Goal: Communication & Community: Answer question/provide support

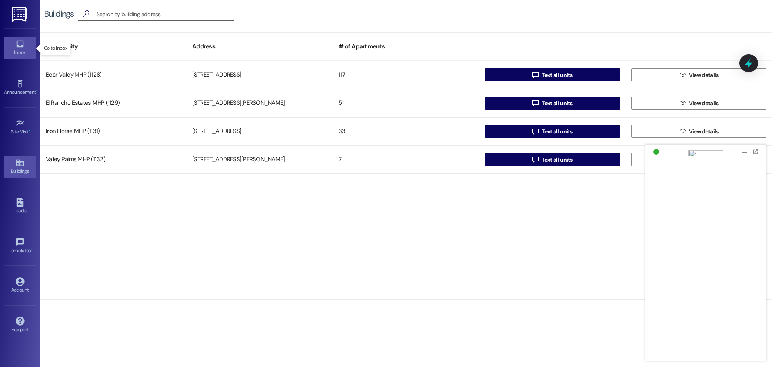
click at [19, 56] on div "Inbox" at bounding box center [20, 52] width 40 height 8
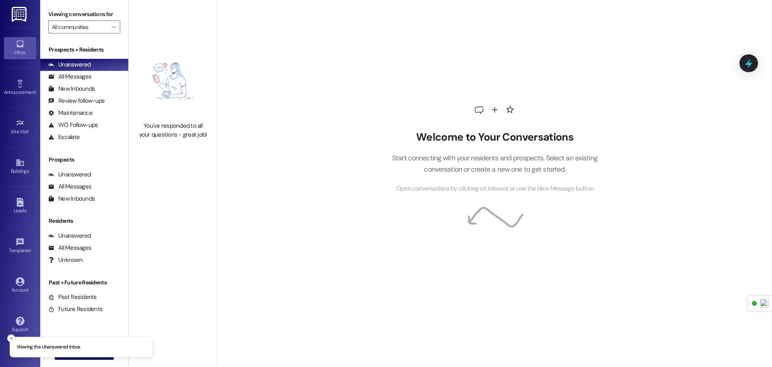
click at [22, 9] on img at bounding box center [20, 14] width 16 height 15
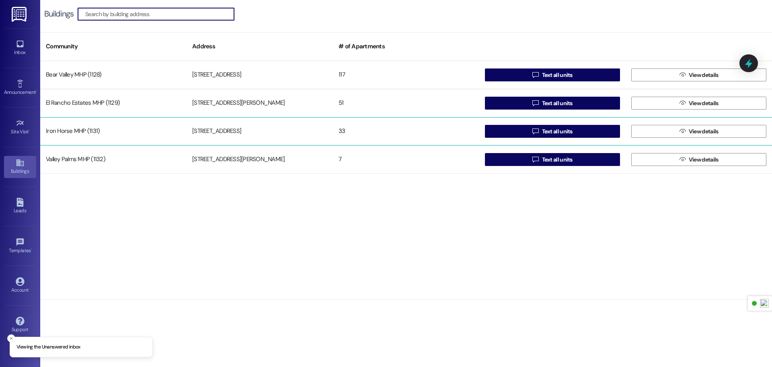
click at [99, 132] on div "Iron Horse MHP (1131)" at bounding box center [113, 131] width 146 height 16
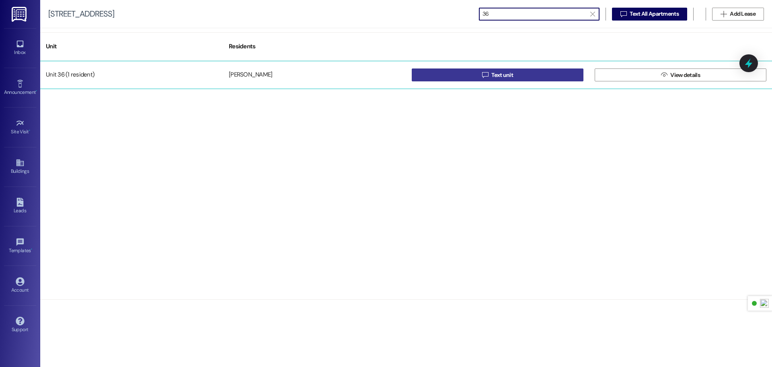
type input "36"
click at [501, 75] on span "Text unit" at bounding box center [503, 75] width 22 height 8
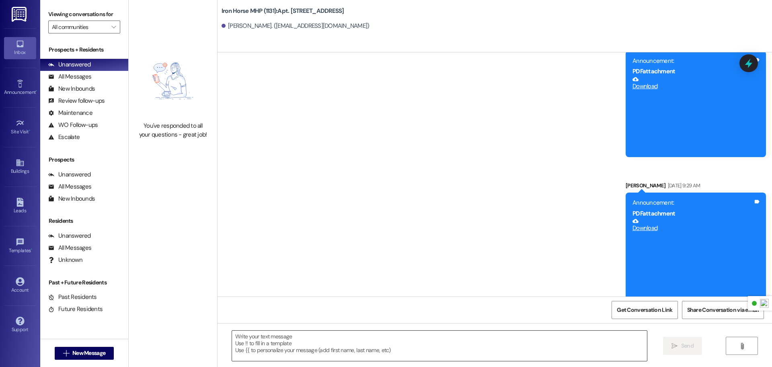
scroll to position [11938, 0]
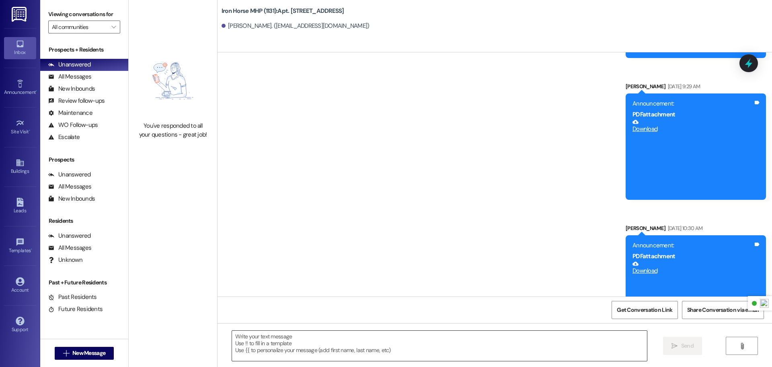
click at [307, 342] on textarea at bounding box center [439, 345] width 415 height 30
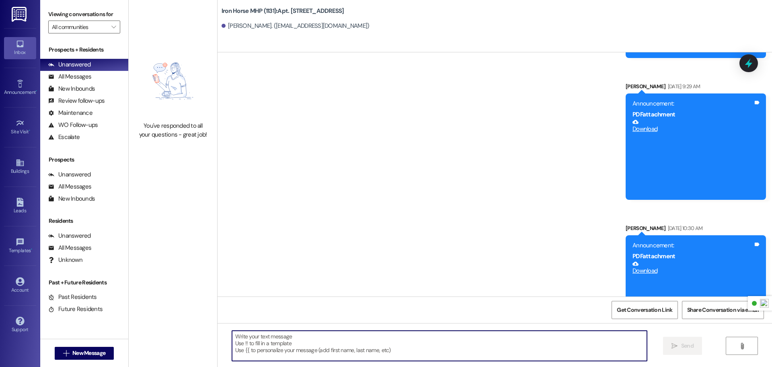
paste textarea "Please be advised that we have shut off the water to your unit because of a bro…"
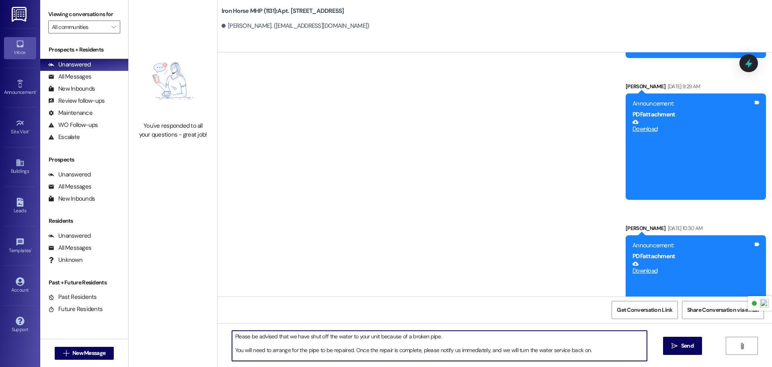
drag, startPoint x: 460, startPoint y: 348, endPoint x: 601, endPoint y: 346, distance: 140.4
click at [601, 346] on textarea "Please be advised that we have shut off the water to your unit because of a bro…" at bounding box center [439, 345] width 415 height 30
drag, startPoint x: 564, startPoint y: 351, endPoint x: 459, endPoint y: 353, distance: 105.0
click at [459, 353] on textarea "Please be advised that we have shut off the water to your unit because of a bro…" at bounding box center [439, 345] width 415 height 30
type textarea "Please be advised that we have shut off the water to your unit because of a bro…"
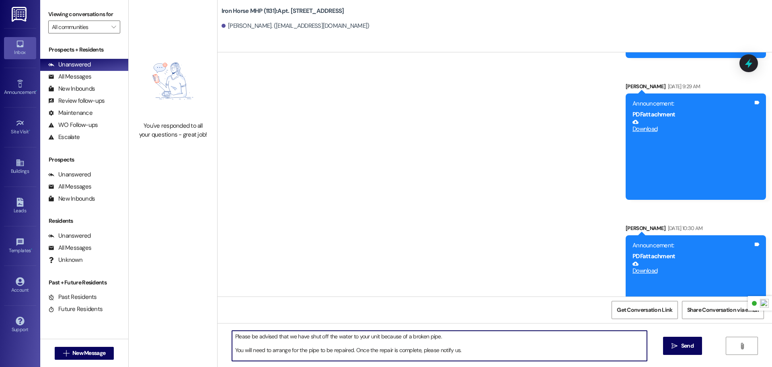
drag, startPoint x: 474, startPoint y: 352, endPoint x: 216, endPoint y: 334, distance: 257.8
click at [216, 334] on div "You've responded to all your questions - great job! Iron Horse MHP (1131): Apt.…" at bounding box center [451, 183] width 644 height 367
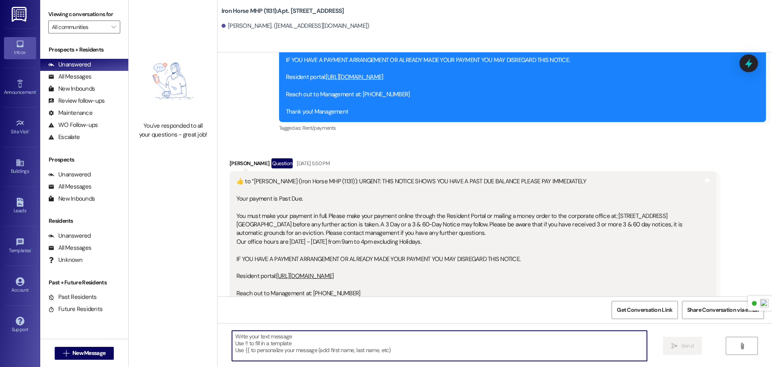
scroll to position [11274, 0]
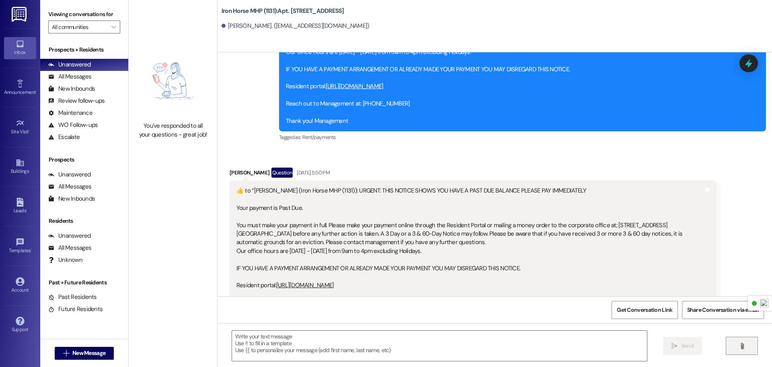
click at [747, 349] on button "" at bounding box center [742, 345] width 32 height 18
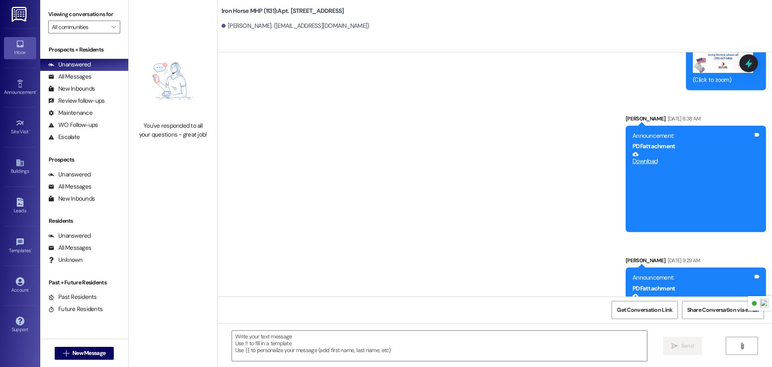
scroll to position [12176, 0]
